Goal: Navigation & Orientation: Understand site structure

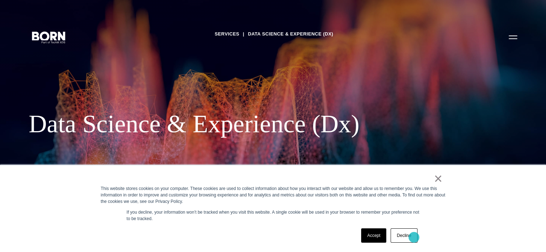
click at [414, 238] on link "Decline" at bounding box center [404, 236] width 27 height 14
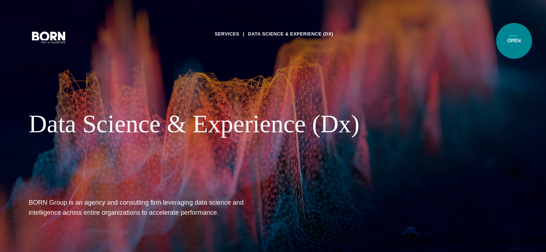
click at [514, 41] on button "Primary Menu" at bounding box center [512, 36] width 17 height 15
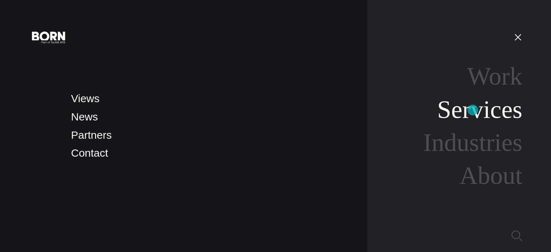
click at [473, 110] on link "Services" at bounding box center [480, 110] width 85 height 28
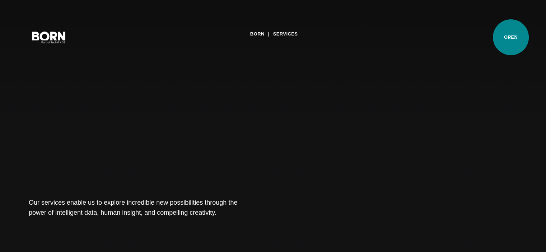
click at [511, 37] on button "Primary Menu" at bounding box center [512, 36] width 17 height 15
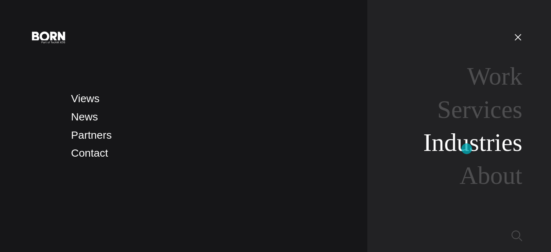
click at [467, 149] on link "Industries" at bounding box center [473, 143] width 99 height 28
